Goal: Navigation & Orientation: Find specific page/section

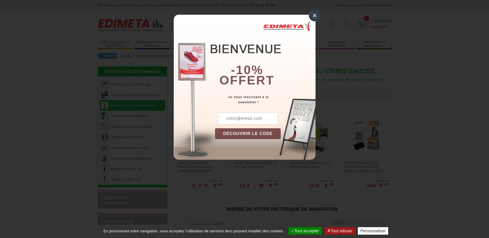
click at [314, 11] on div "×" at bounding box center [315, 16] width 12 height 12
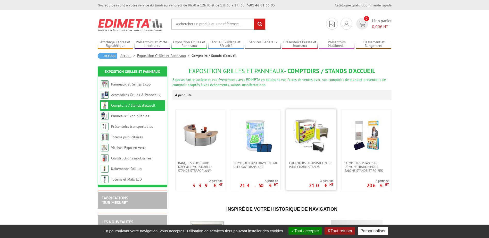
click at [315, 120] on img at bounding box center [311, 135] width 36 height 36
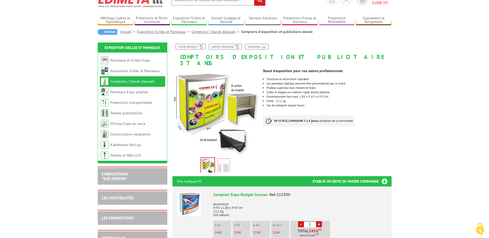
scroll to position [52, 0]
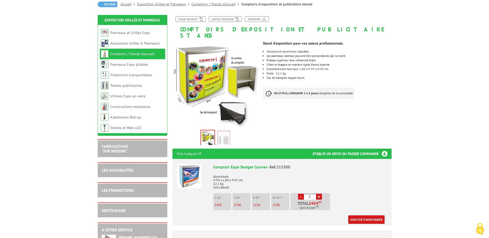
click at [226, 131] on img at bounding box center [224, 139] width 12 height 16
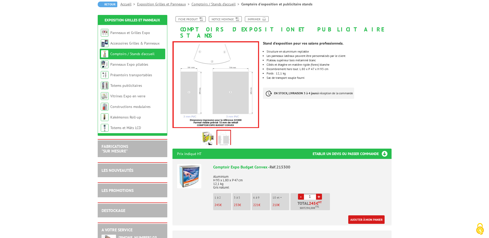
click at [207, 131] on img at bounding box center [208, 139] width 12 height 16
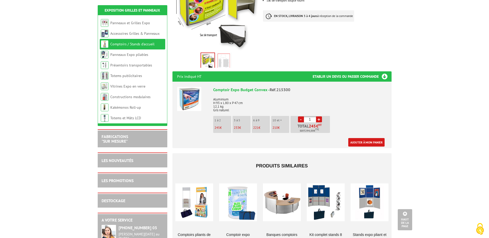
scroll to position [0, 0]
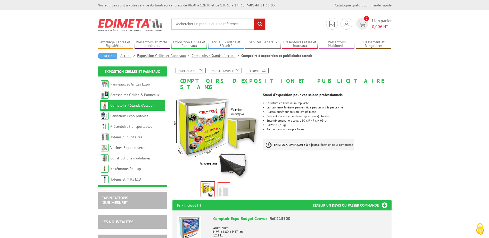
click at [145, 104] on link "Comptoirs / Stands d'accueil" at bounding box center [132, 105] width 44 height 5
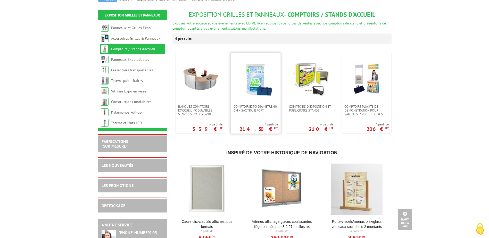
scroll to position [52, 0]
